Goal: Information Seeking & Learning: Learn about a topic

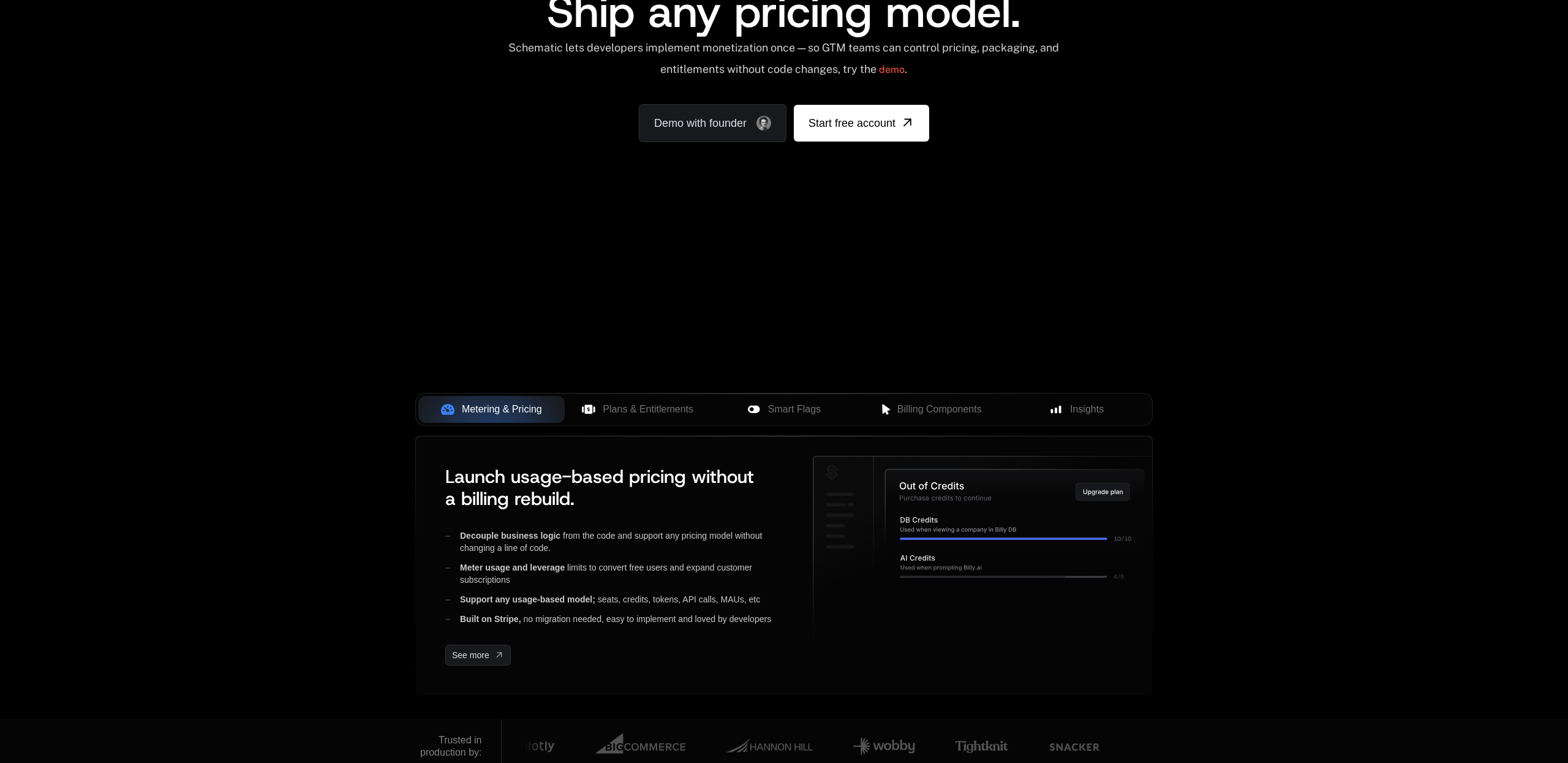
scroll to position [137, 0]
click at [913, 408] on span "Billing Components" at bounding box center [940, 408] width 84 height 15
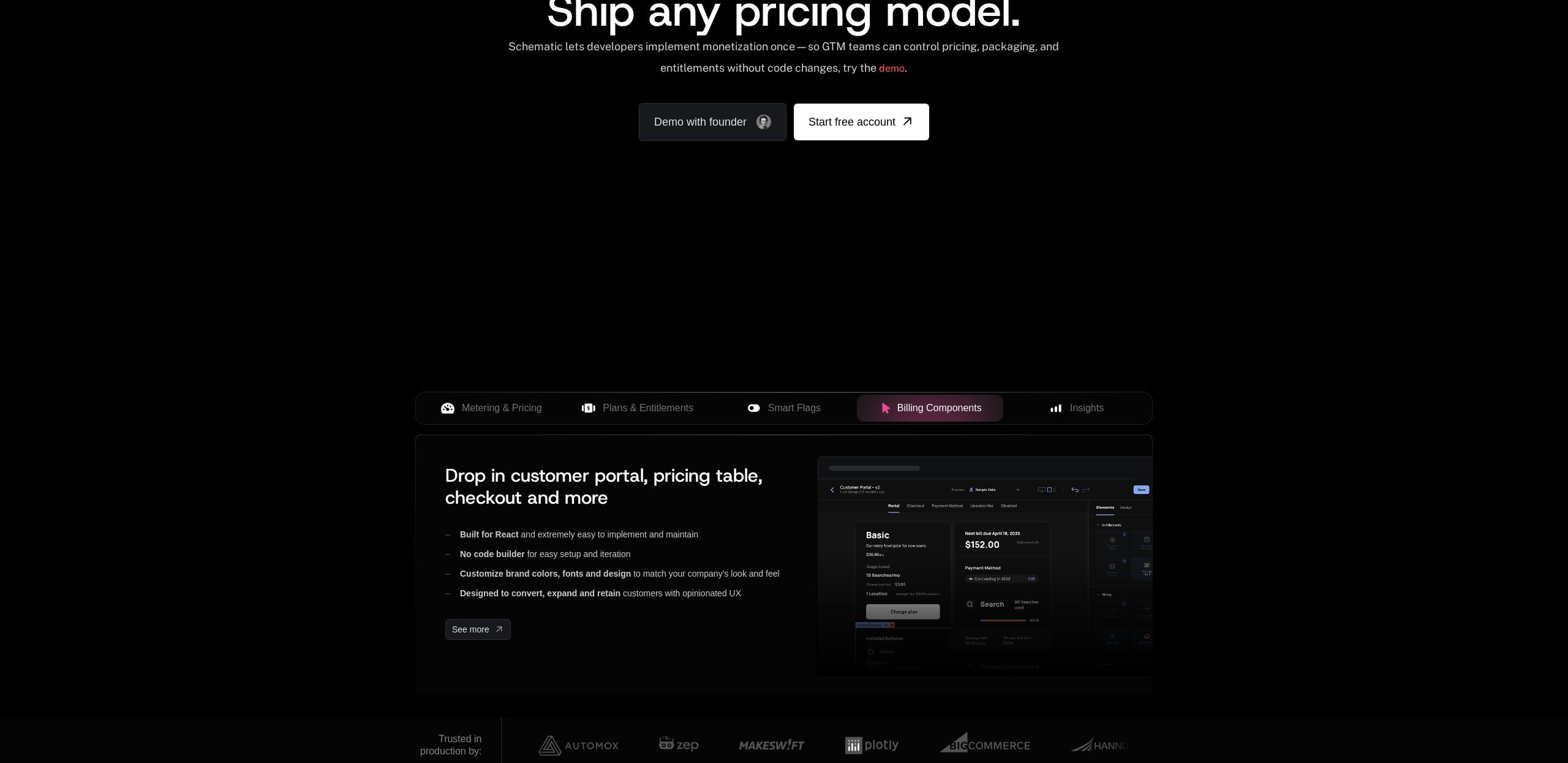
scroll to position [0, 0]
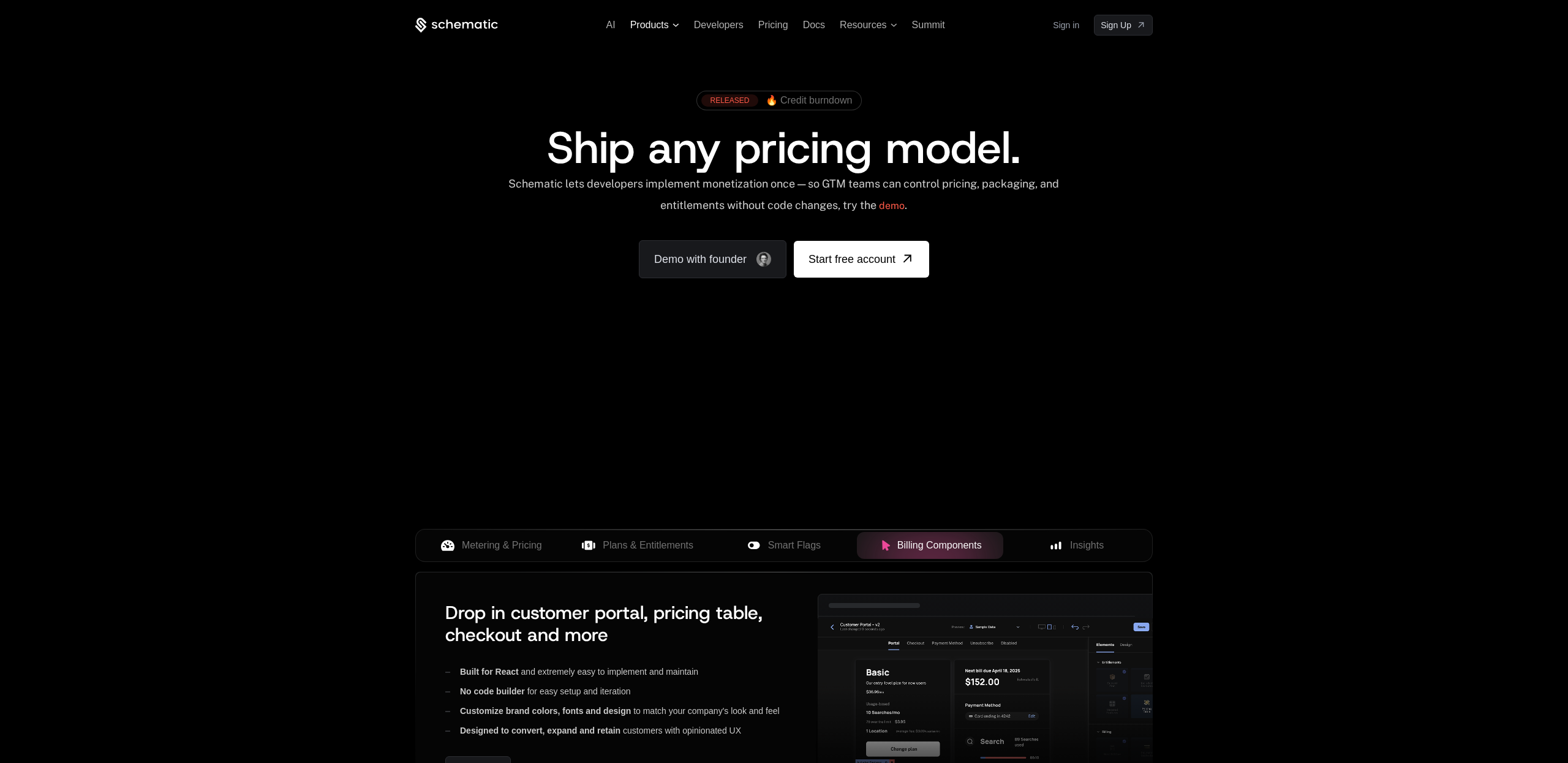
click at [666, 24] on span "Products" at bounding box center [650, 25] width 39 height 11
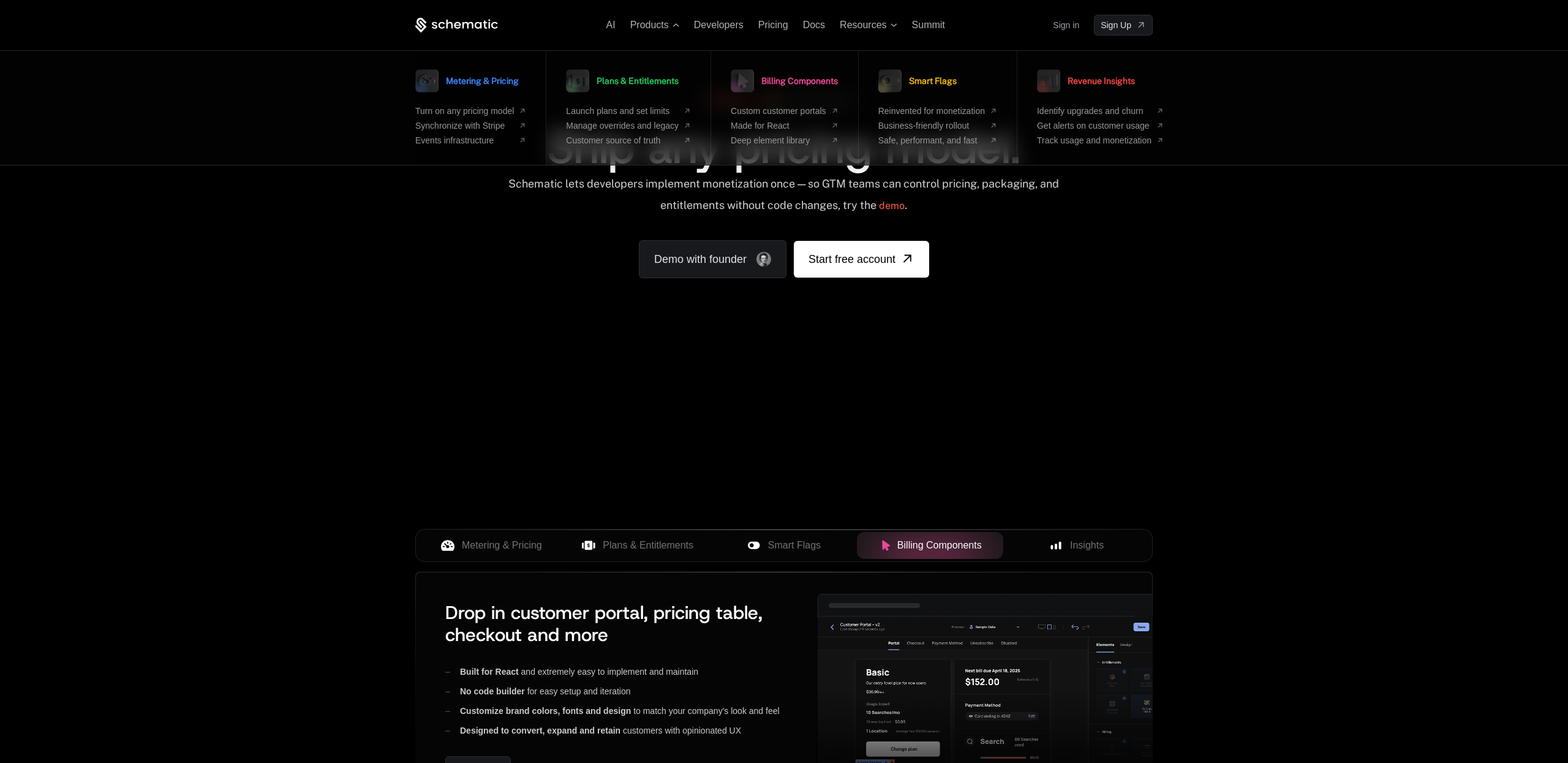
click at [490, 80] on span "Metering & Pricing" at bounding box center [482, 80] width 73 height 9
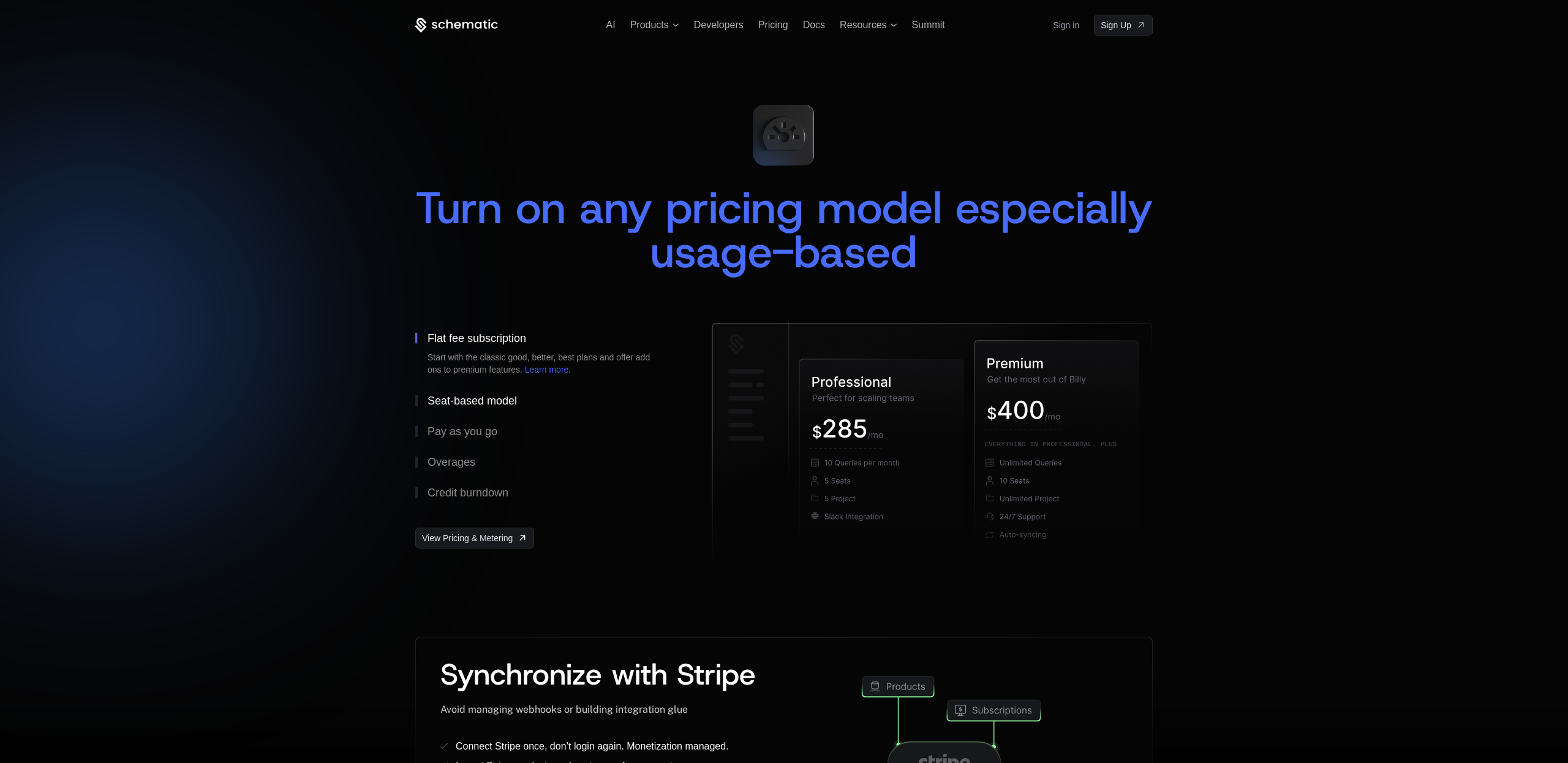
click at [484, 401] on div "Seat-based model" at bounding box center [472, 401] width 90 height 11
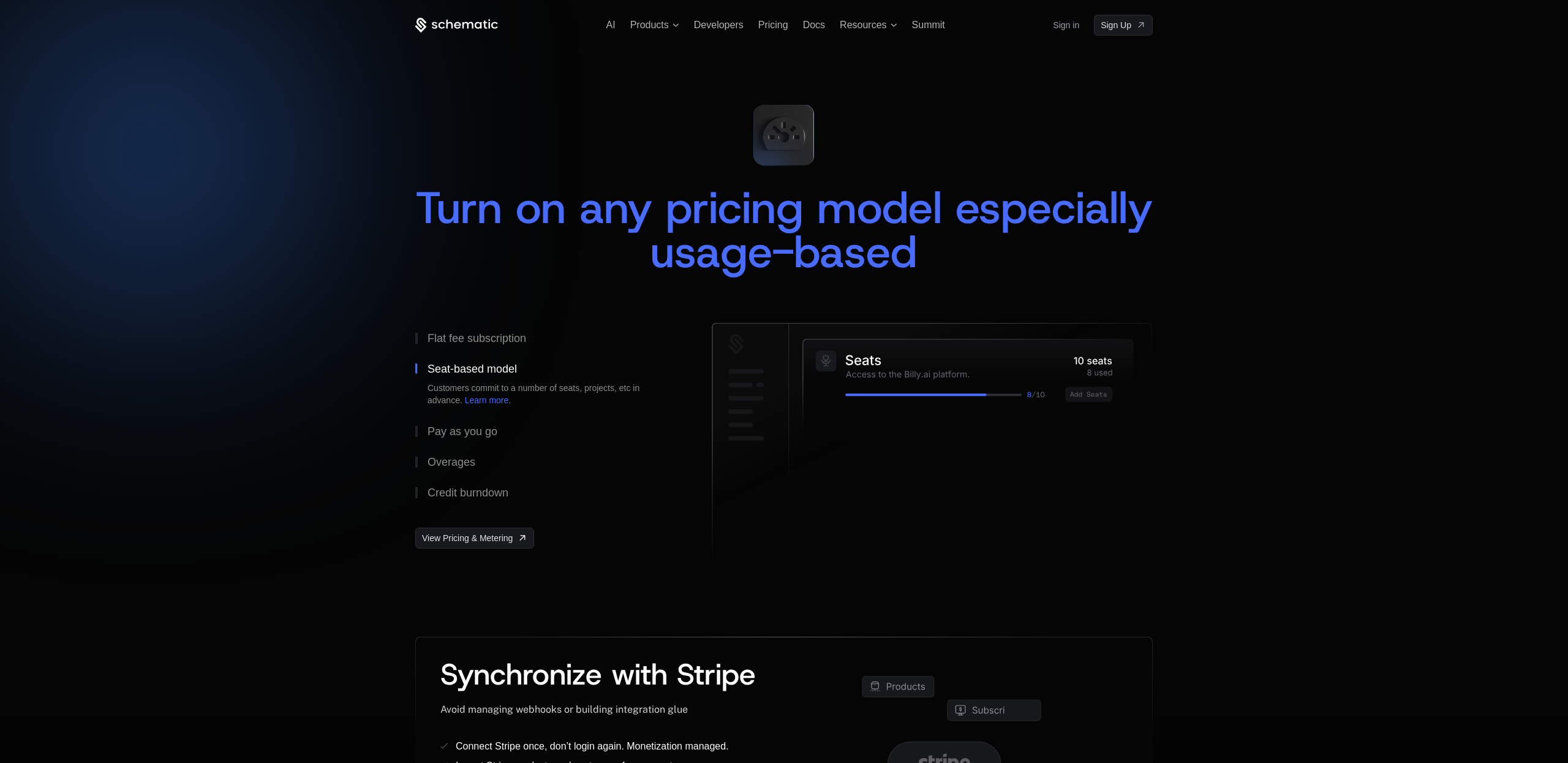
click at [484, 401] on link "Learn more" at bounding box center [487, 400] width 44 height 10
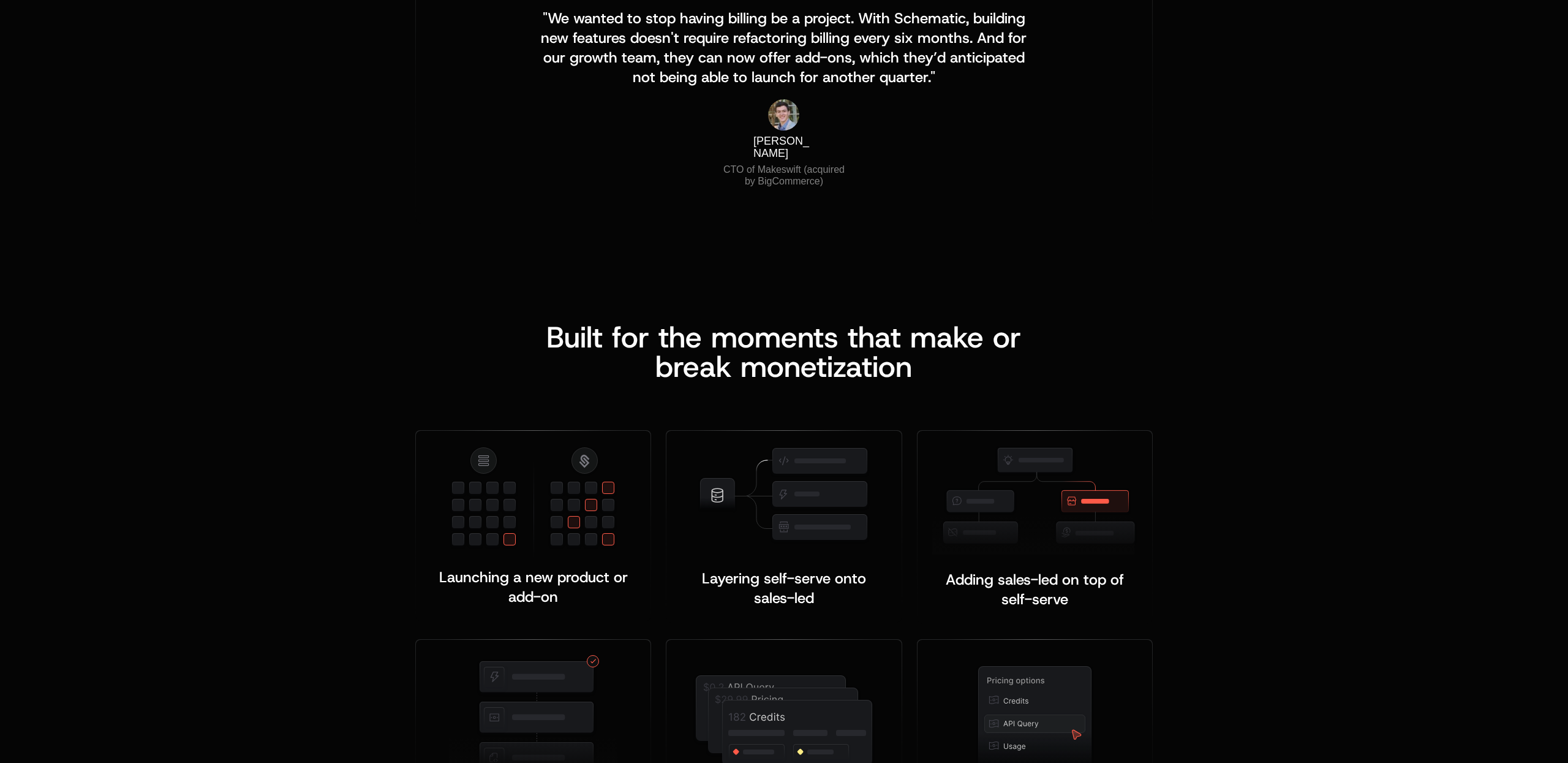
scroll to position [1412, 0]
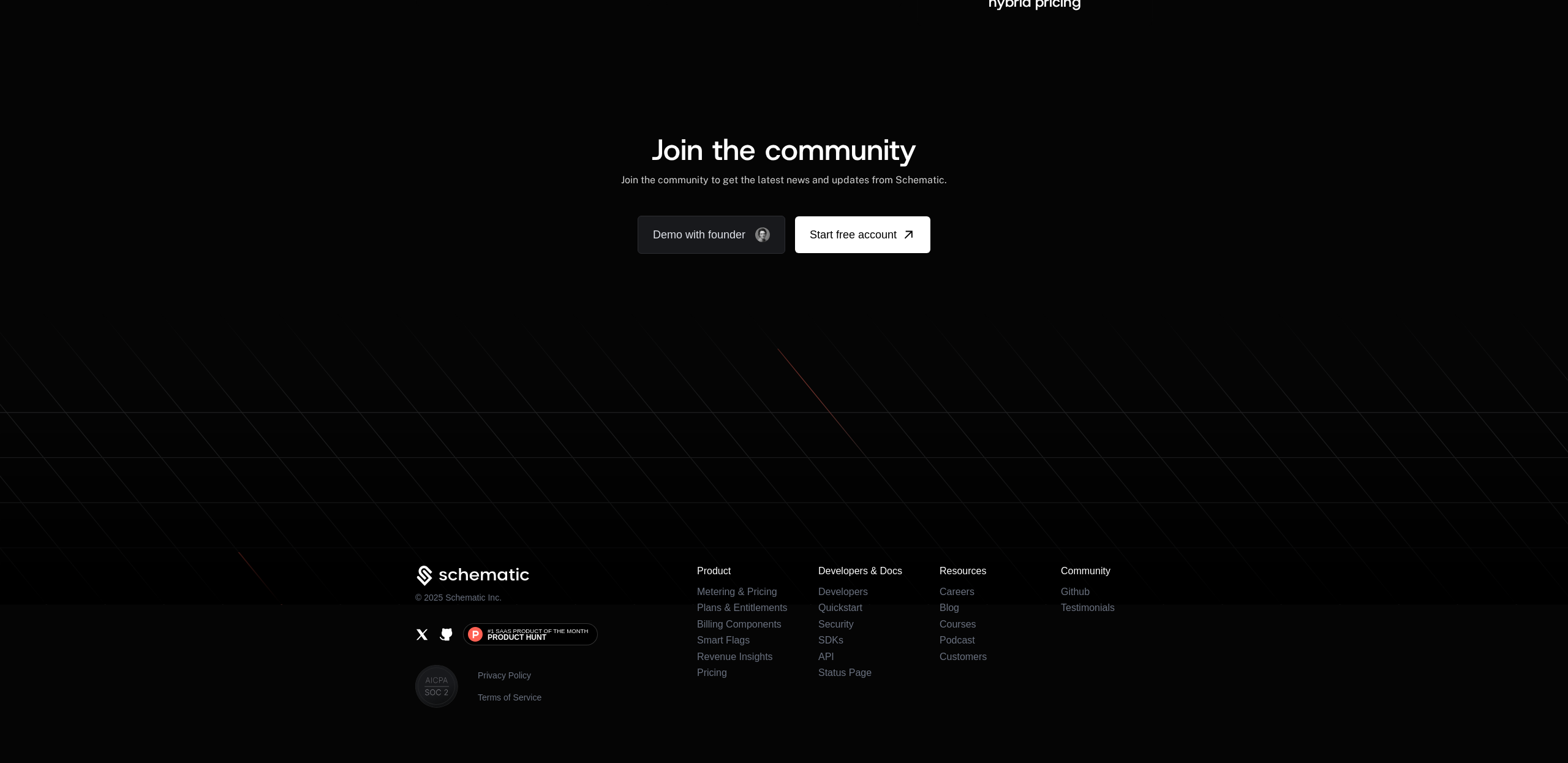
scroll to position [2222, 0]
